Goal: Task Accomplishment & Management: Use online tool/utility

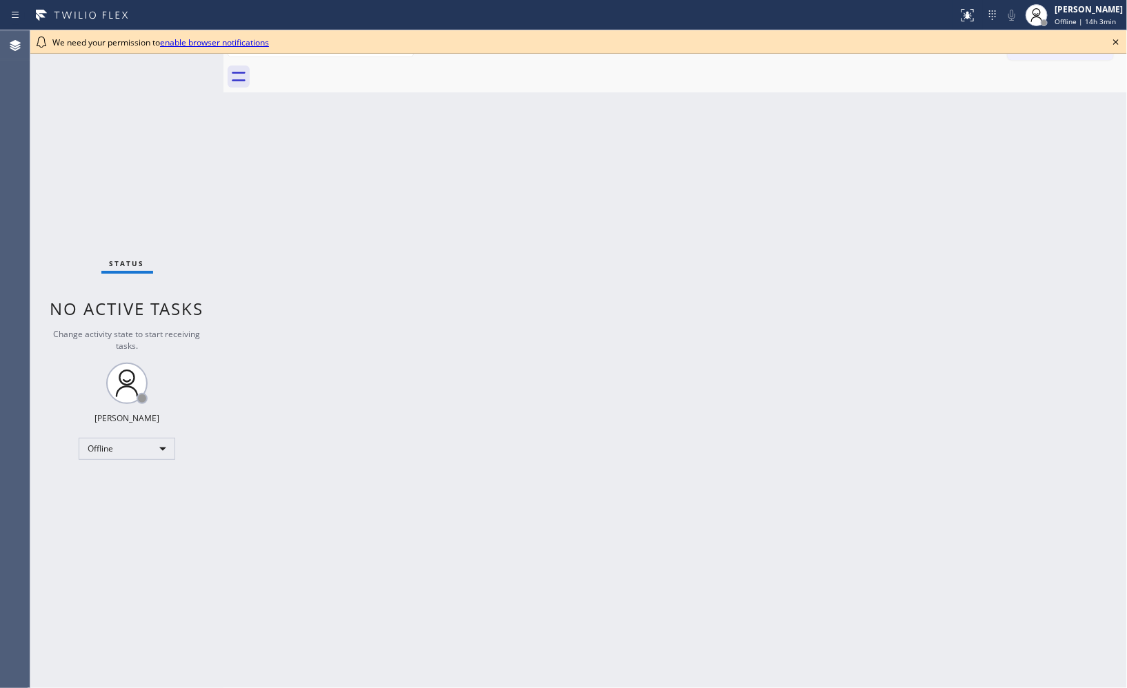
click at [1113, 40] on icon at bounding box center [1116, 42] width 17 height 17
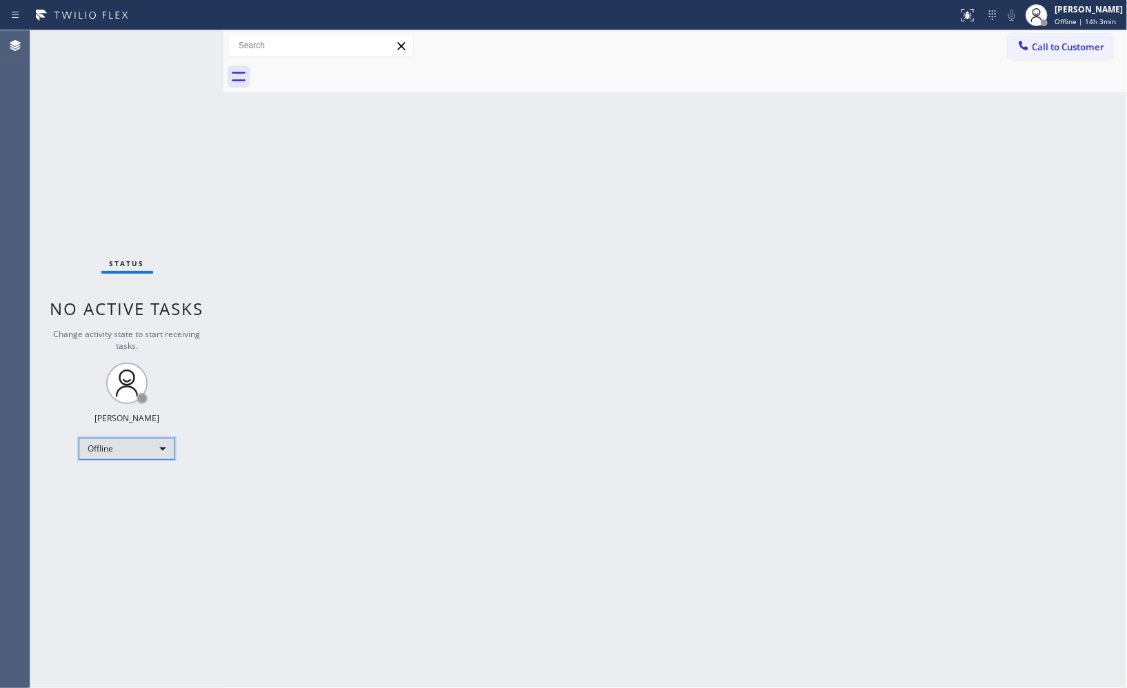
click at [175, 446] on div "Offline" at bounding box center [127, 449] width 97 height 22
click at [121, 499] on li "Unavailable" at bounding box center [126, 503] width 94 height 17
drag, startPoint x: 940, startPoint y: 448, endPoint x: 835, endPoint y: 421, distance: 108.2
click at [940, 448] on div "Back to Dashboard Change Sender ID Customers Technicians Select a contact Outbo…" at bounding box center [675, 359] width 904 height 658
click at [830, 245] on div "Back to Dashboard Change Sender ID Customers Technicians Select a contact Outbo…" at bounding box center [675, 359] width 904 height 658
